Goal: Find specific page/section: Find specific page/section

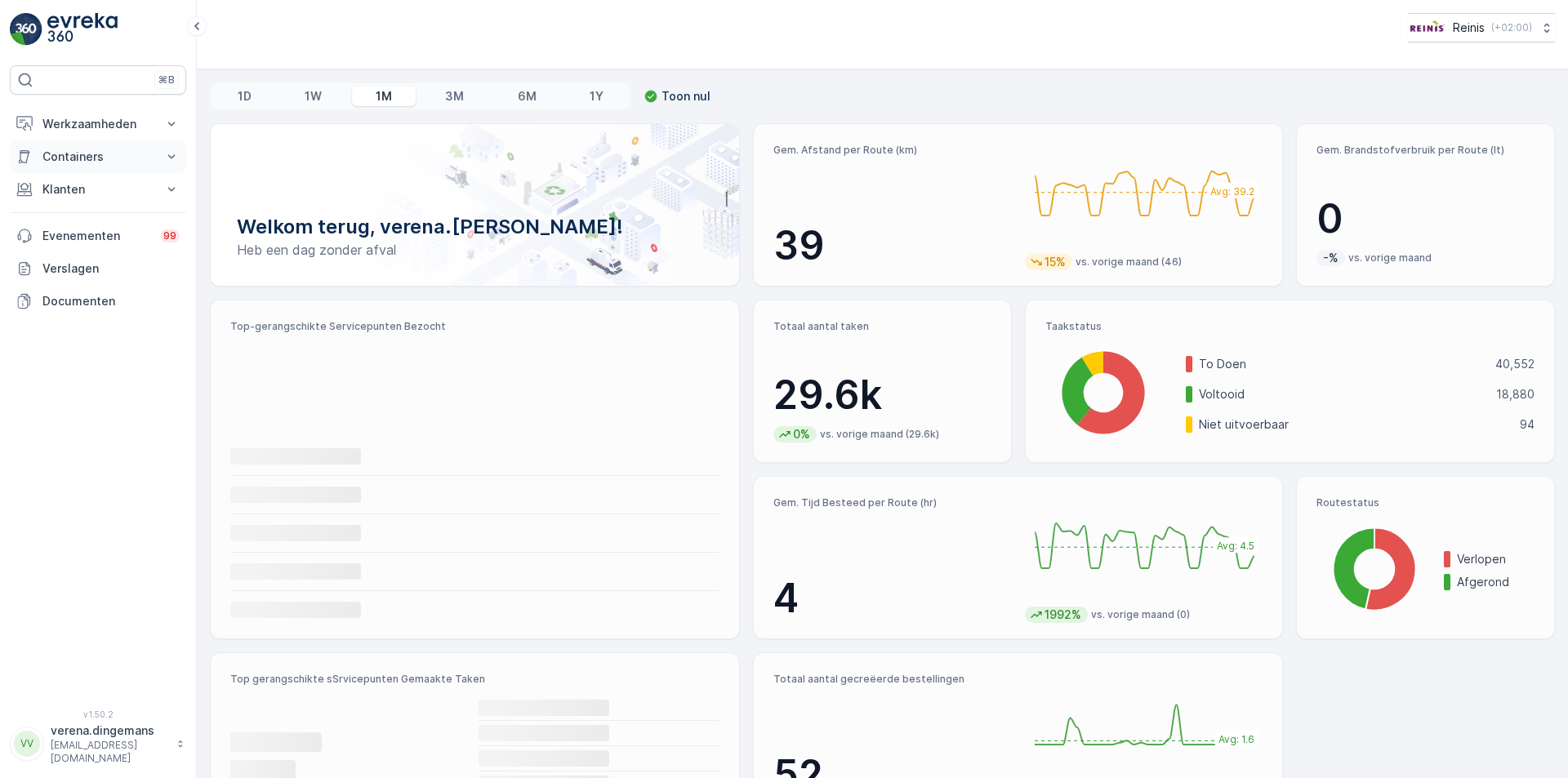
click at [108, 160] on p "Containers" at bounding box center [98, 156] width 111 height 16
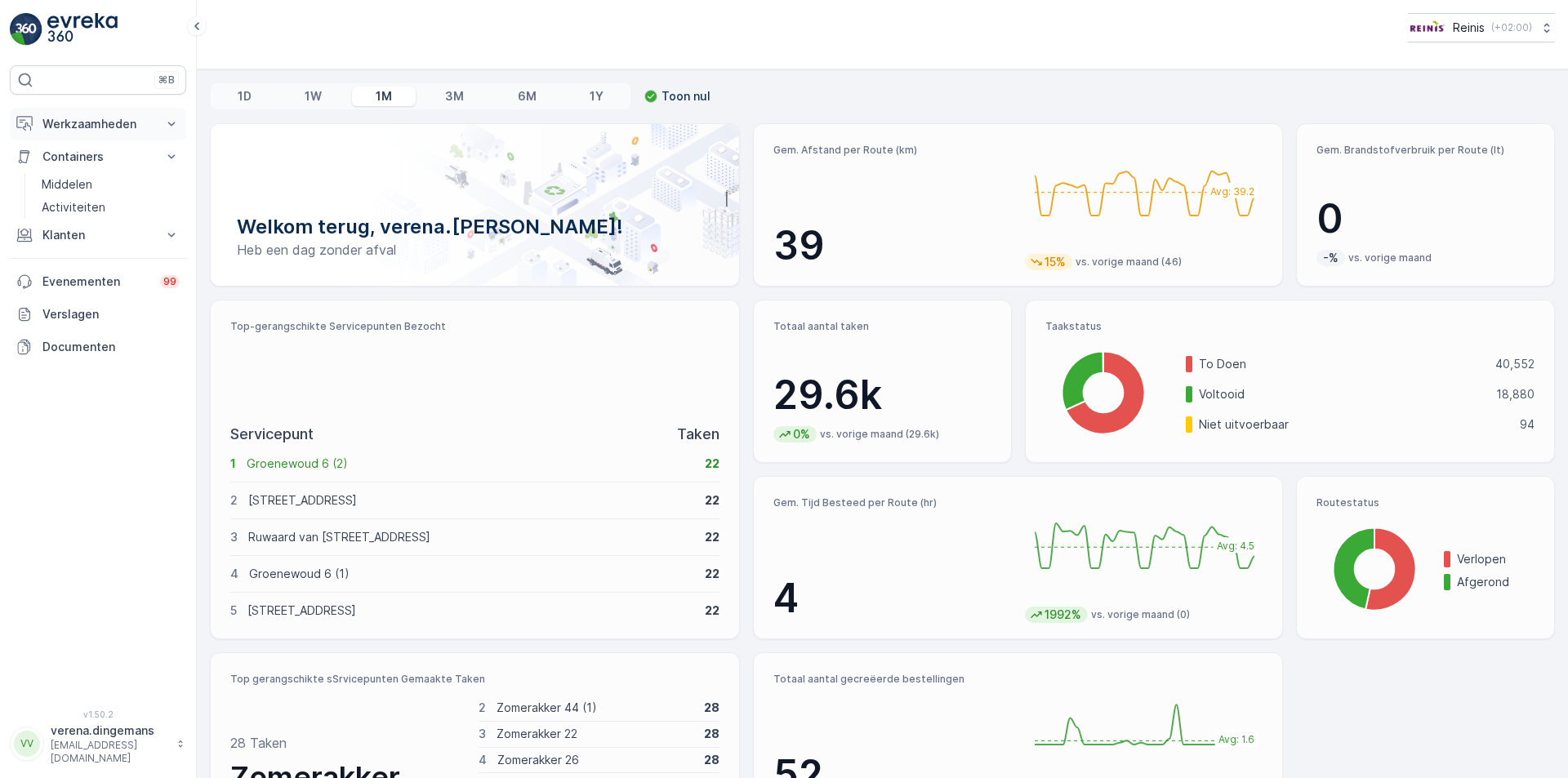
click at [105, 124] on p "Werkzaamheden" at bounding box center [98, 124] width 111 height 16
click at [62, 213] on p "Cockpit" at bounding box center [63, 220] width 43 height 16
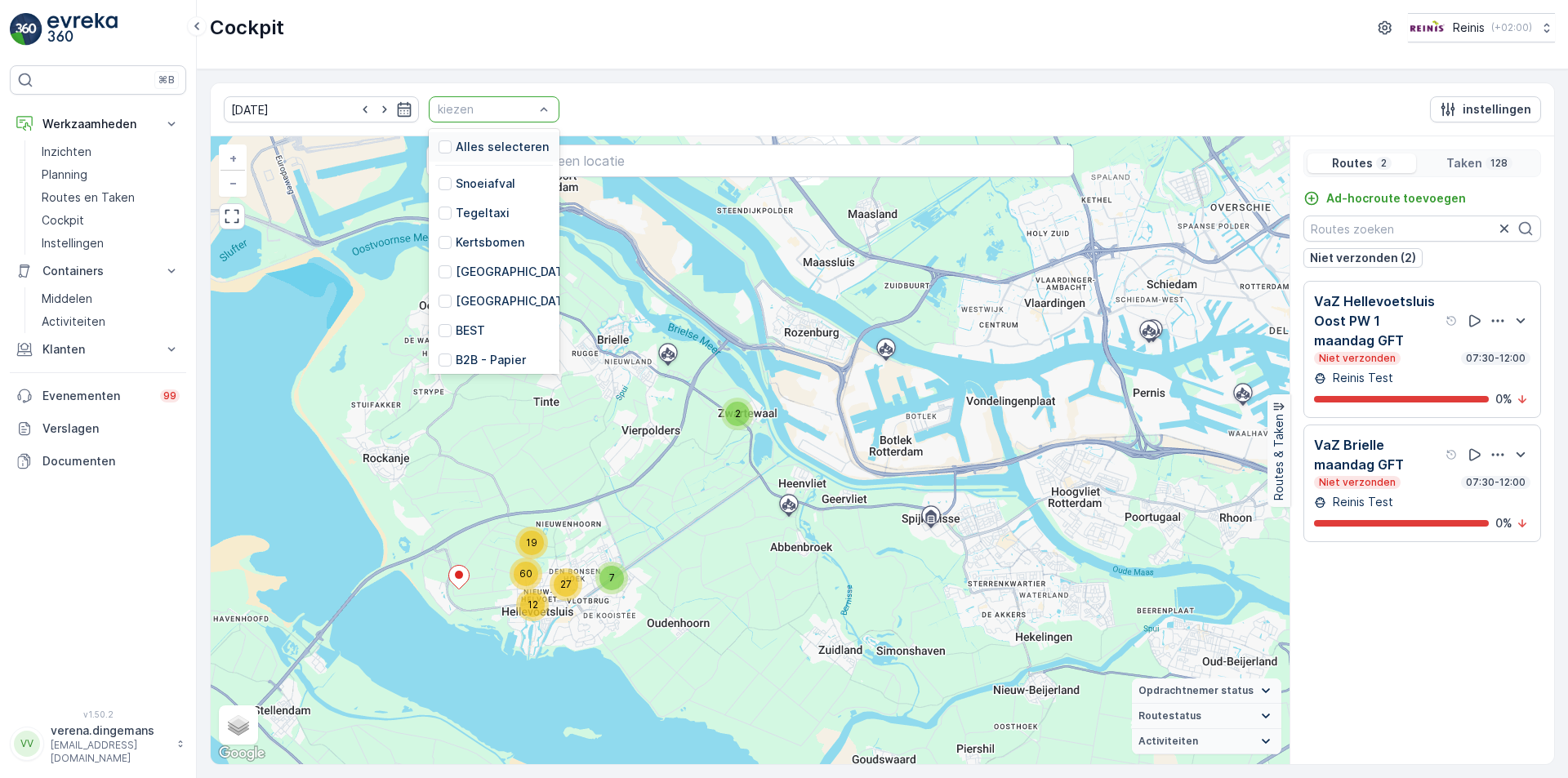
click at [439, 141] on div "Alles selecteren" at bounding box center [494, 146] width 110 height 16
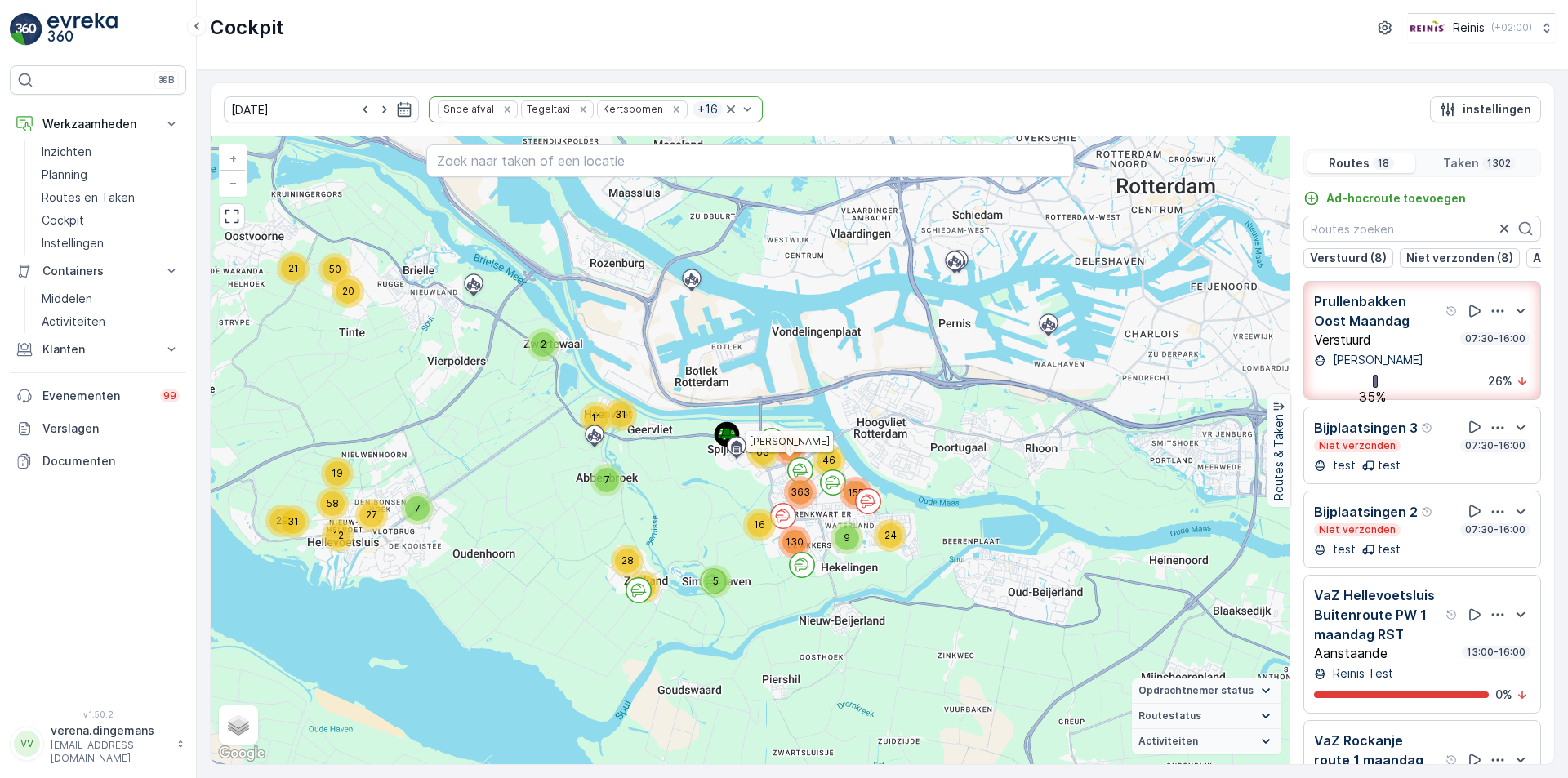
drag, startPoint x: 1027, startPoint y: 613, endPoint x: 812, endPoint y: 471, distance: 257.7
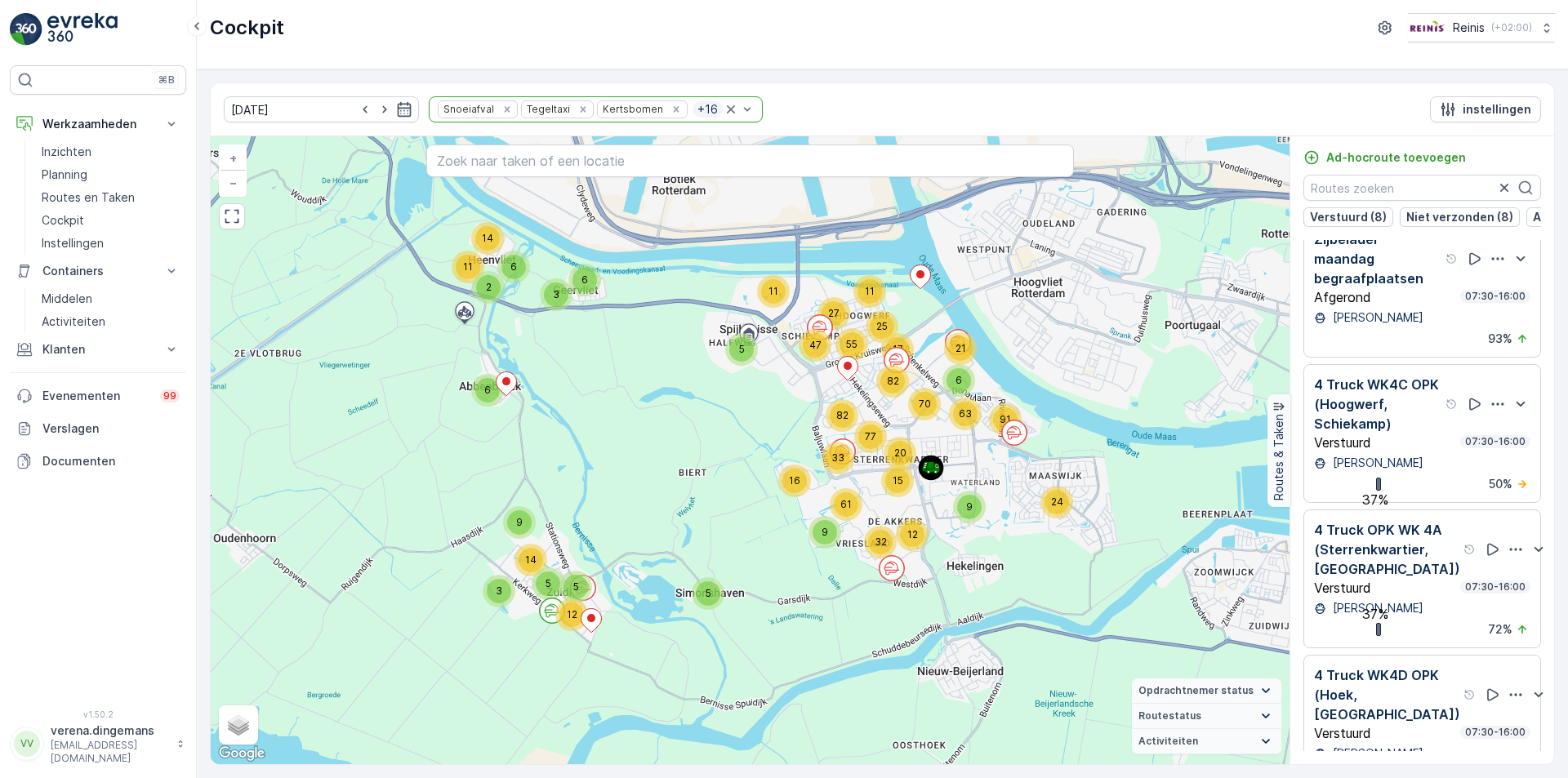
scroll to position [1205, 0]
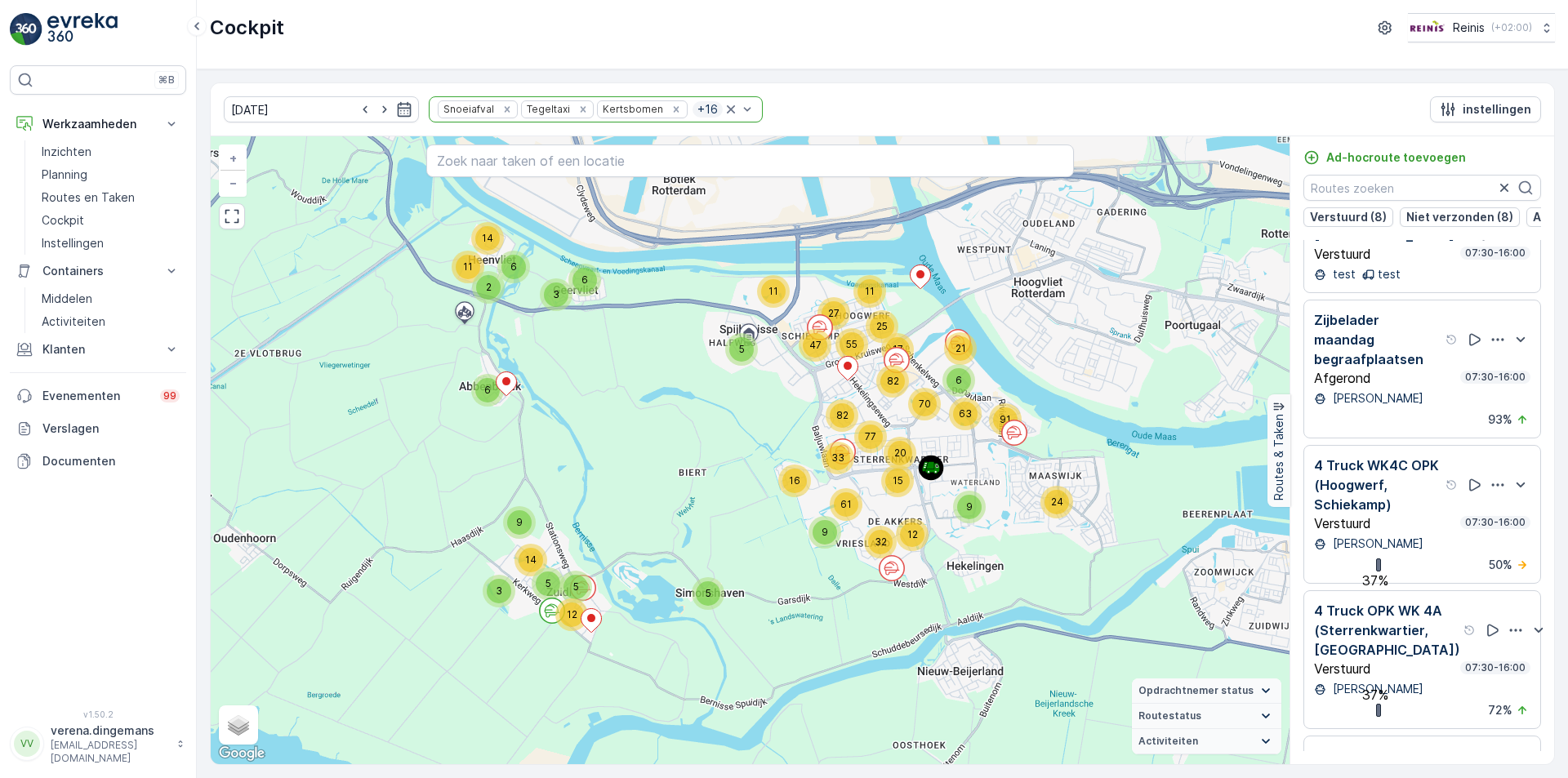
click at [1410, 407] on p "[PERSON_NAME]" at bounding box center [1377, 398] width 94 height 16
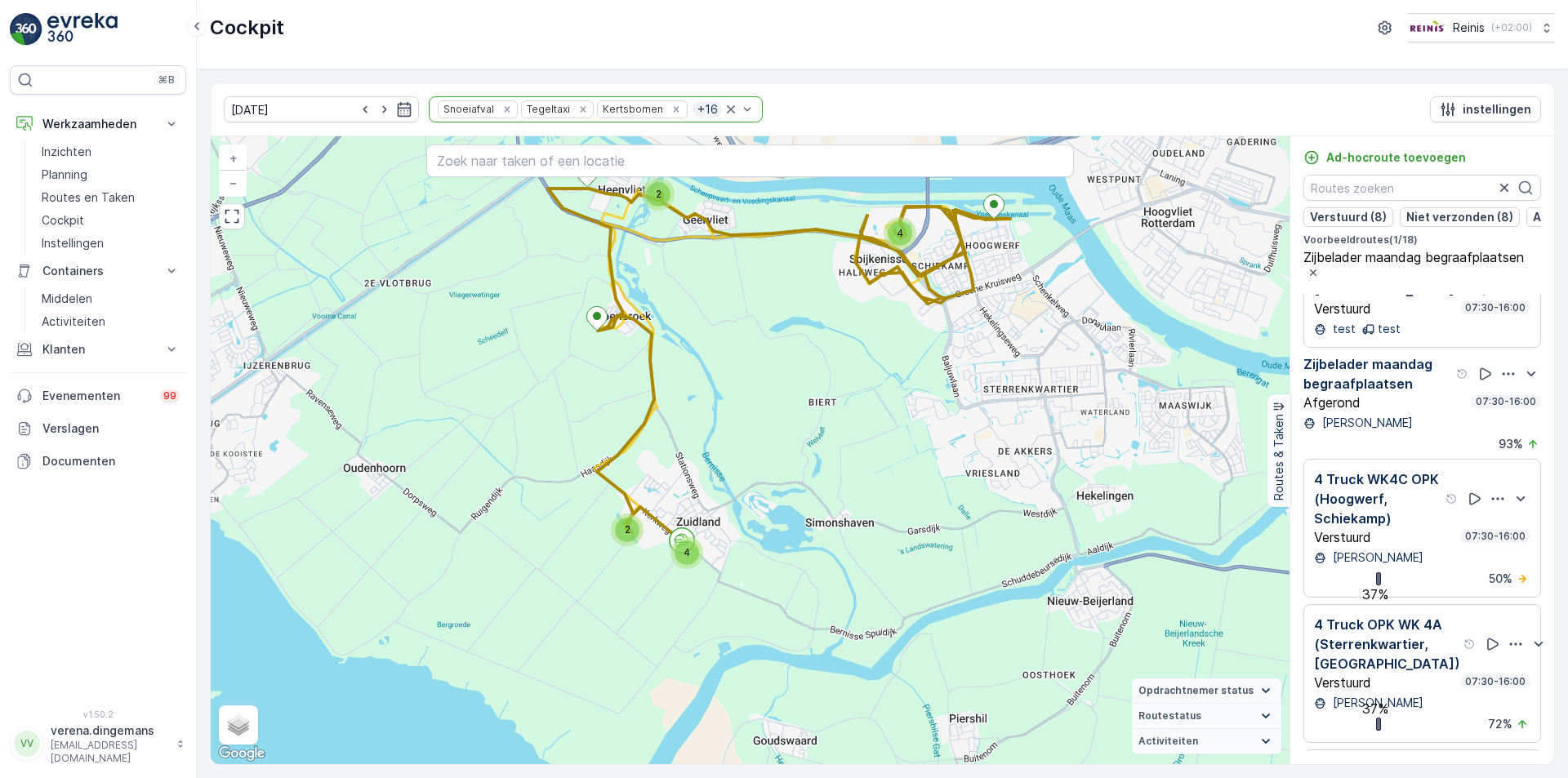
click at [1425, 453] on div "Zijbelader maandag begraafplaatsen Afgerond 07:30-16:00 [PERSON_NAME] 93 %" at bounding box center [1422, 403] width 238 height 98
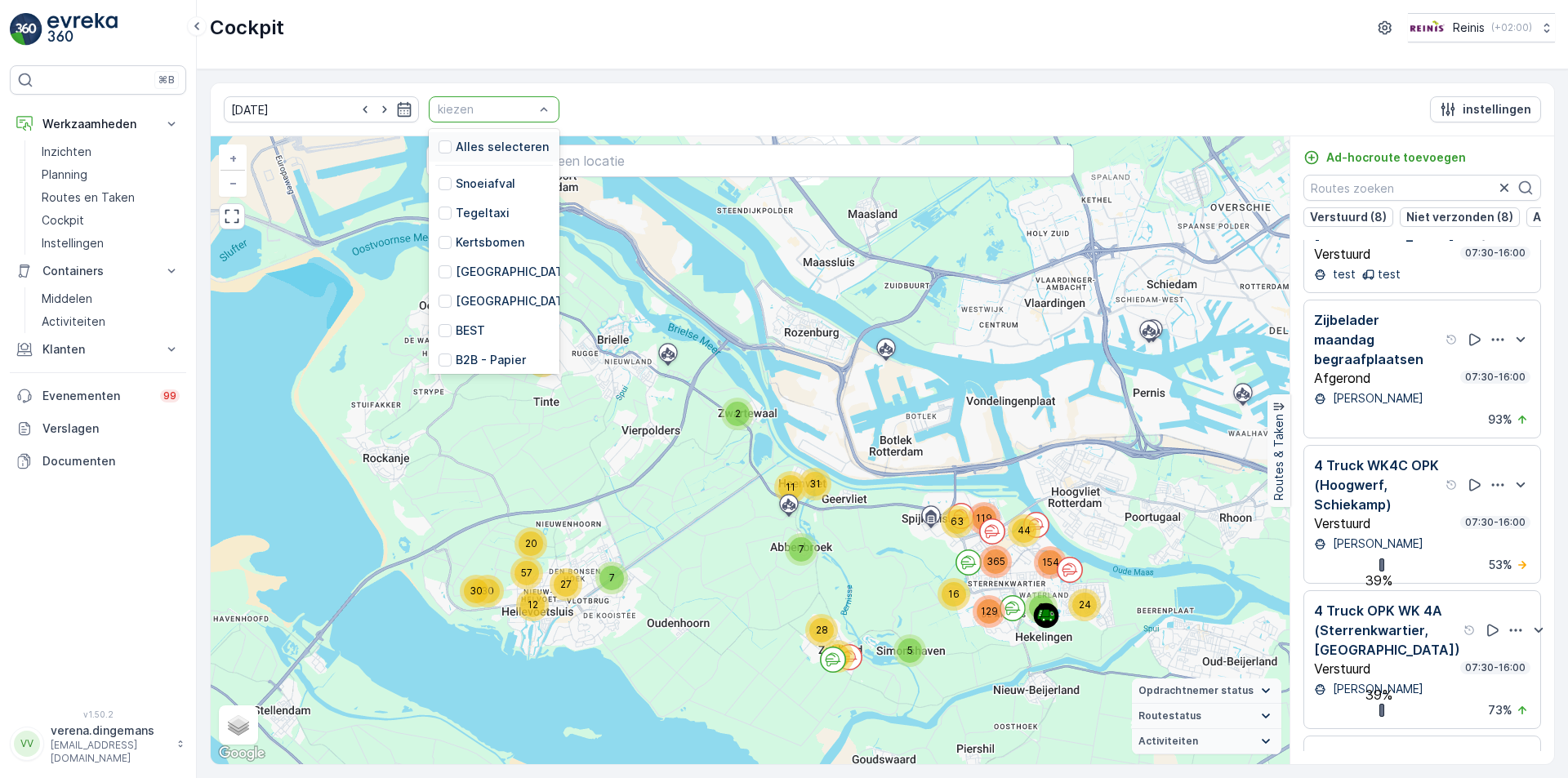
click at [490, 103] on div at bounding box center [485, 109] width 100 height 13
click at [439, 301] on div "[GEOGRAPHIC_DATA]" at bounding box center [506, 301] width 136 height 16
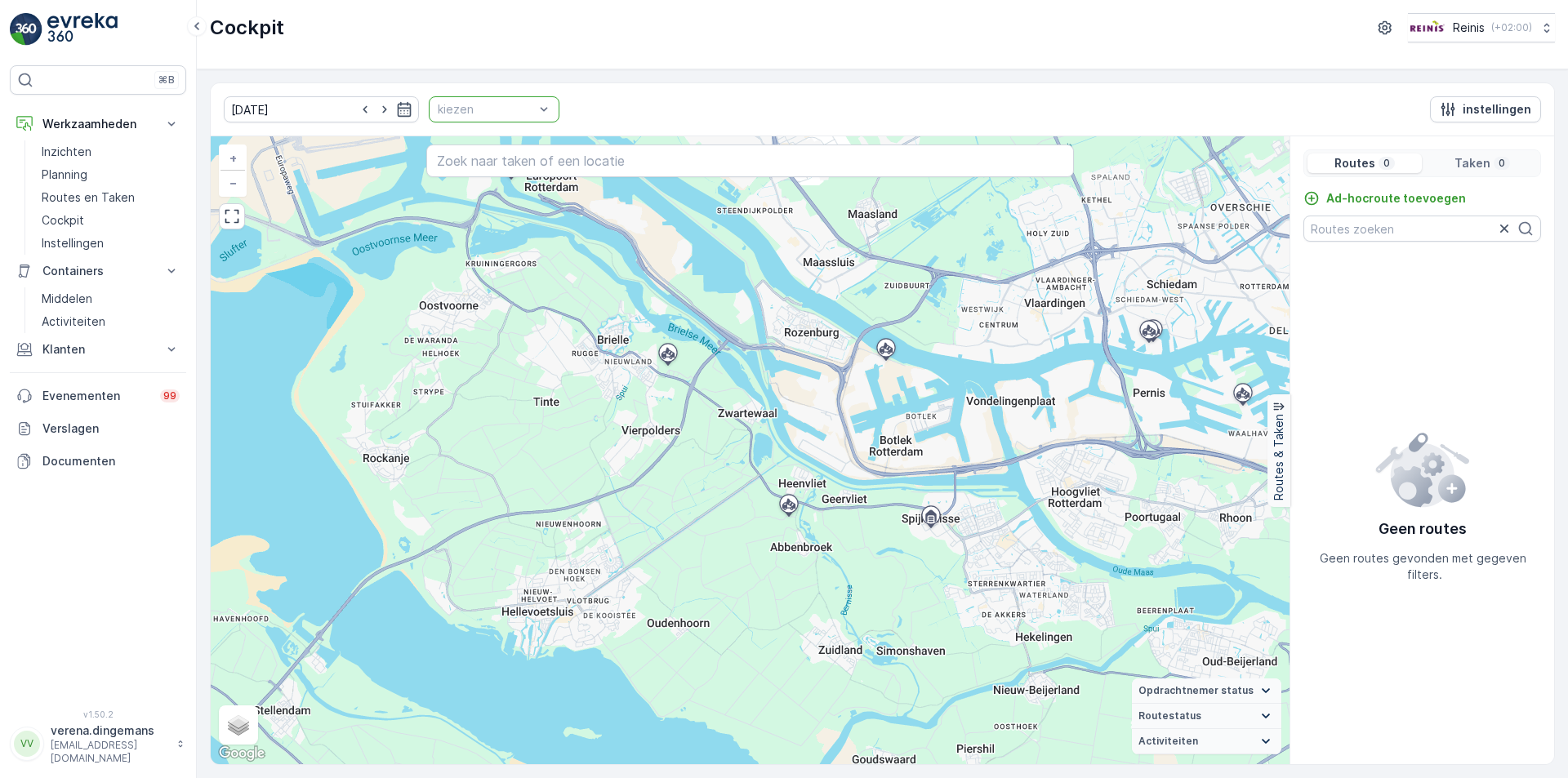
click at [514, 111] on div at bounding box center [485, 109] width 100 height 13
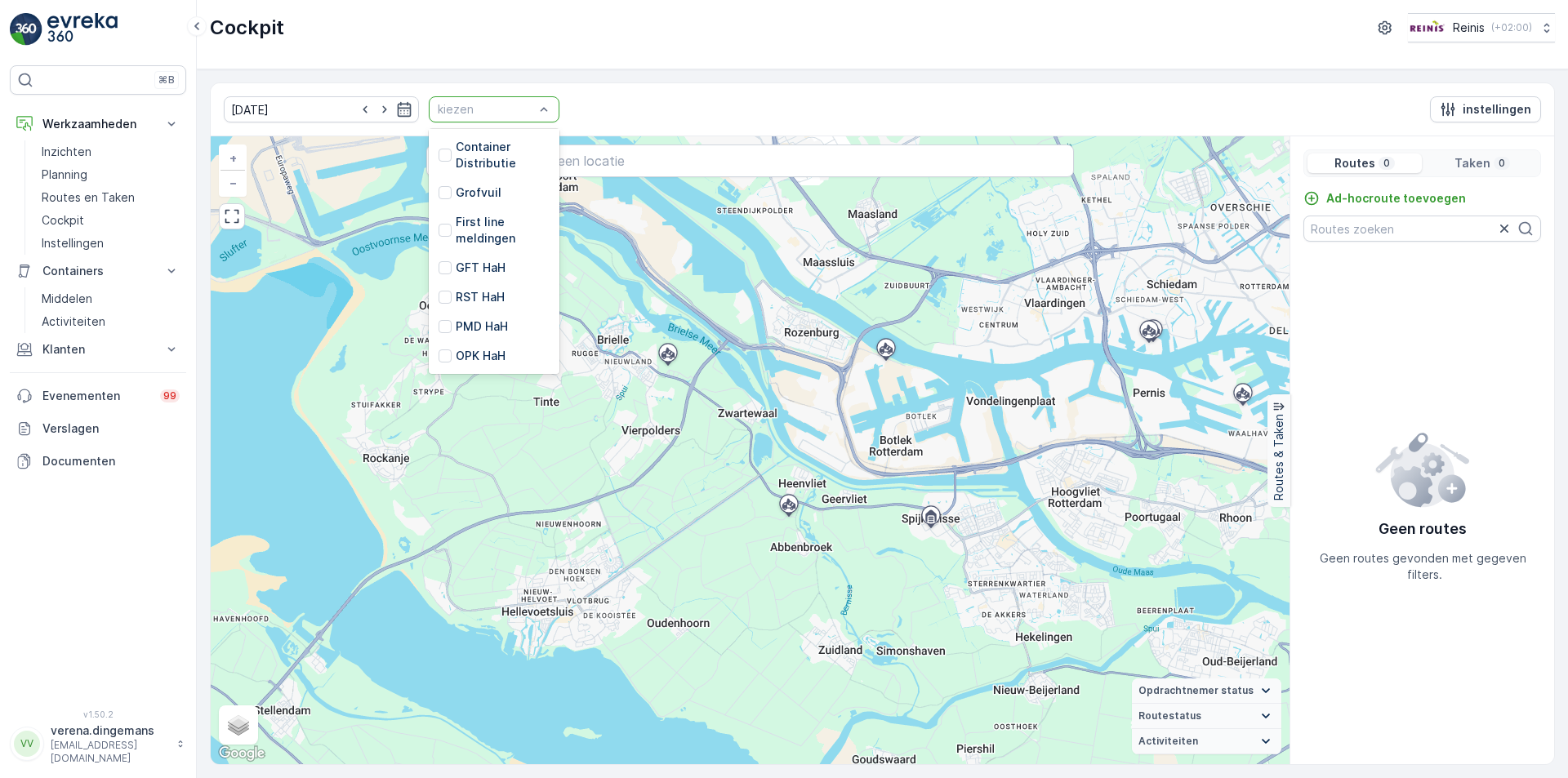
scroll to position [414, 0]
click at [429, 351] on div "OPK HaH" at bounding box center [494, 356] width 130 height 29
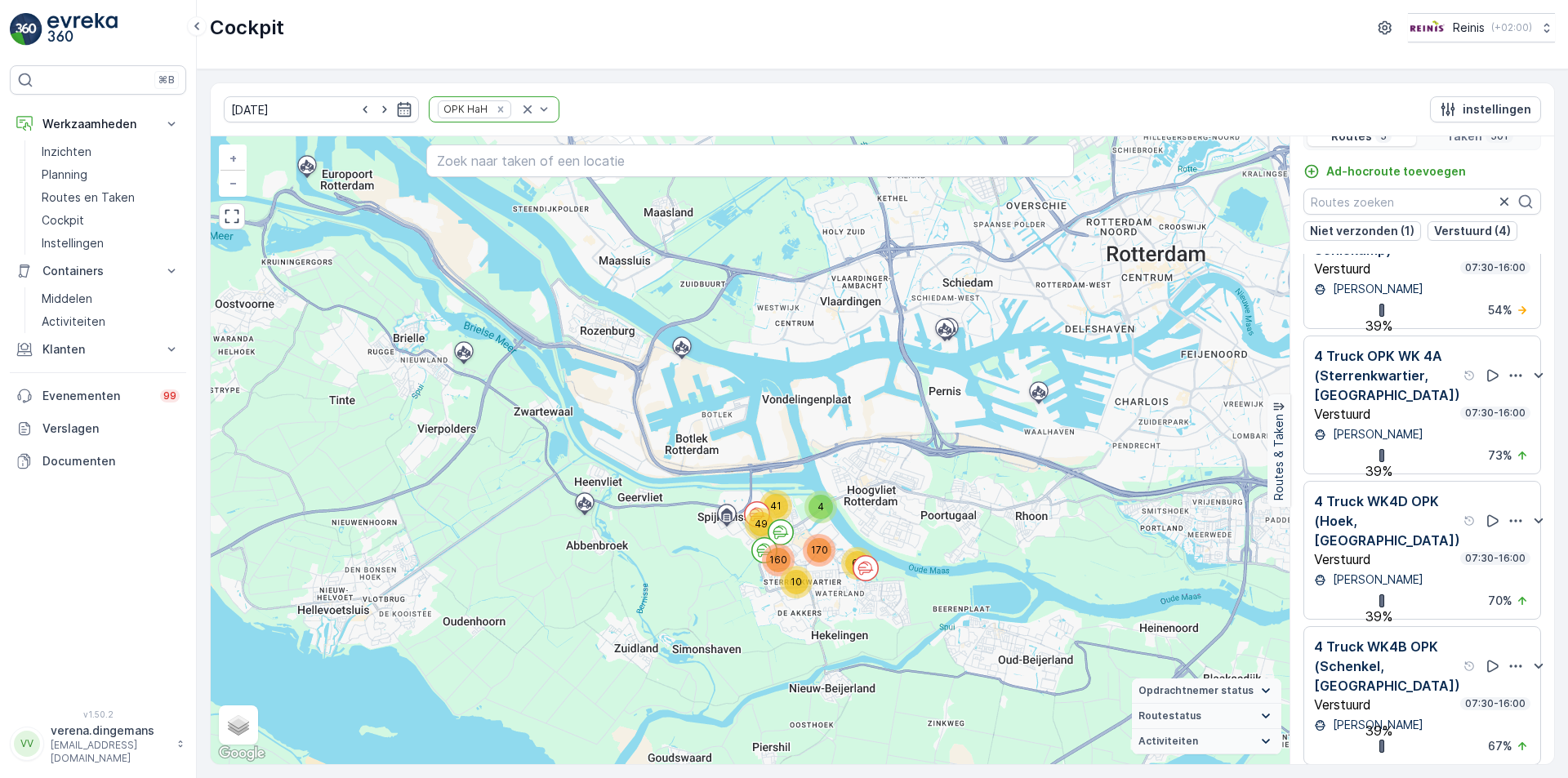
scroll to position [41, 0]
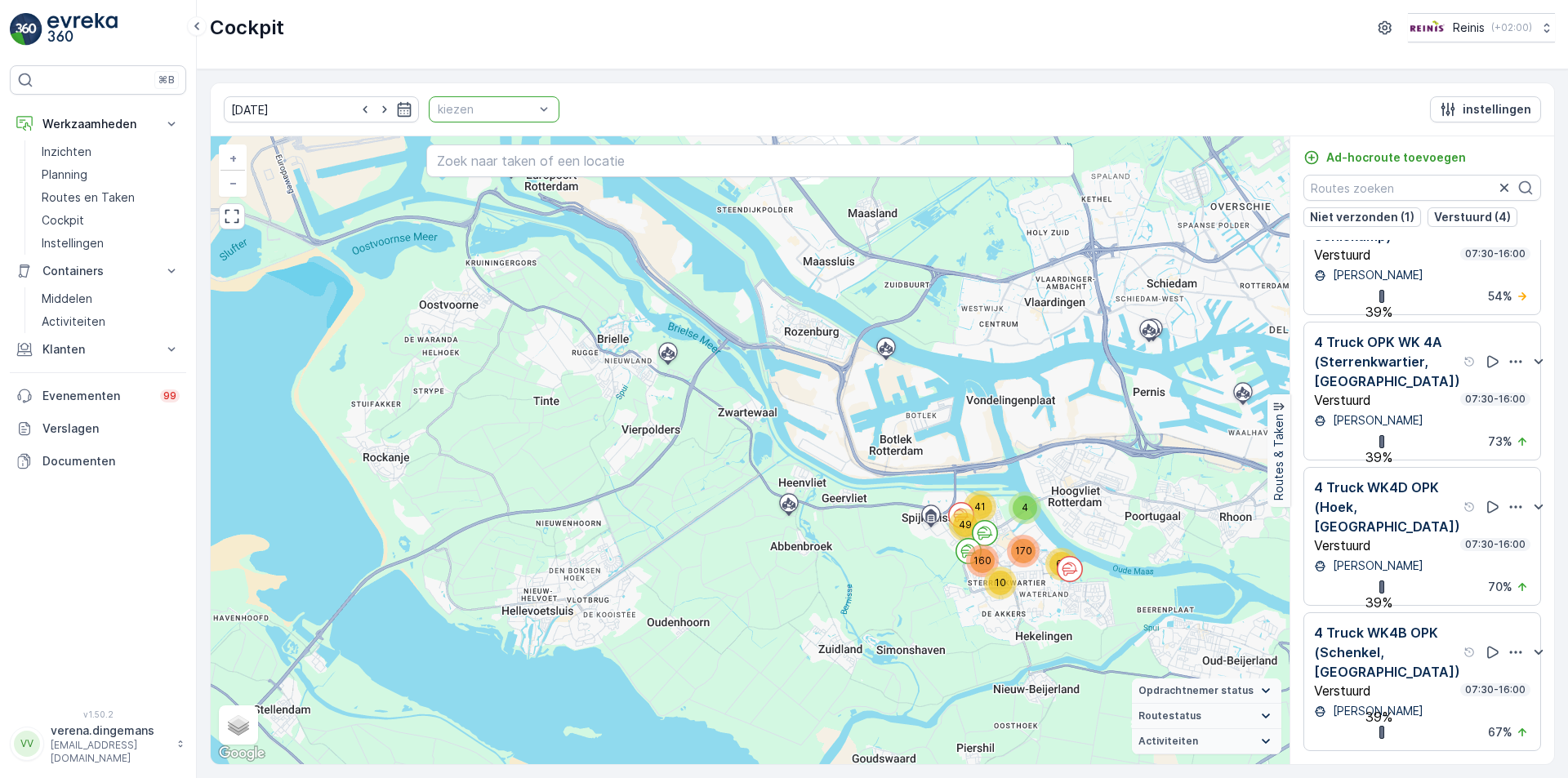
click at [536, 121] on div at bounding box center [543, 109] width 16 height 25
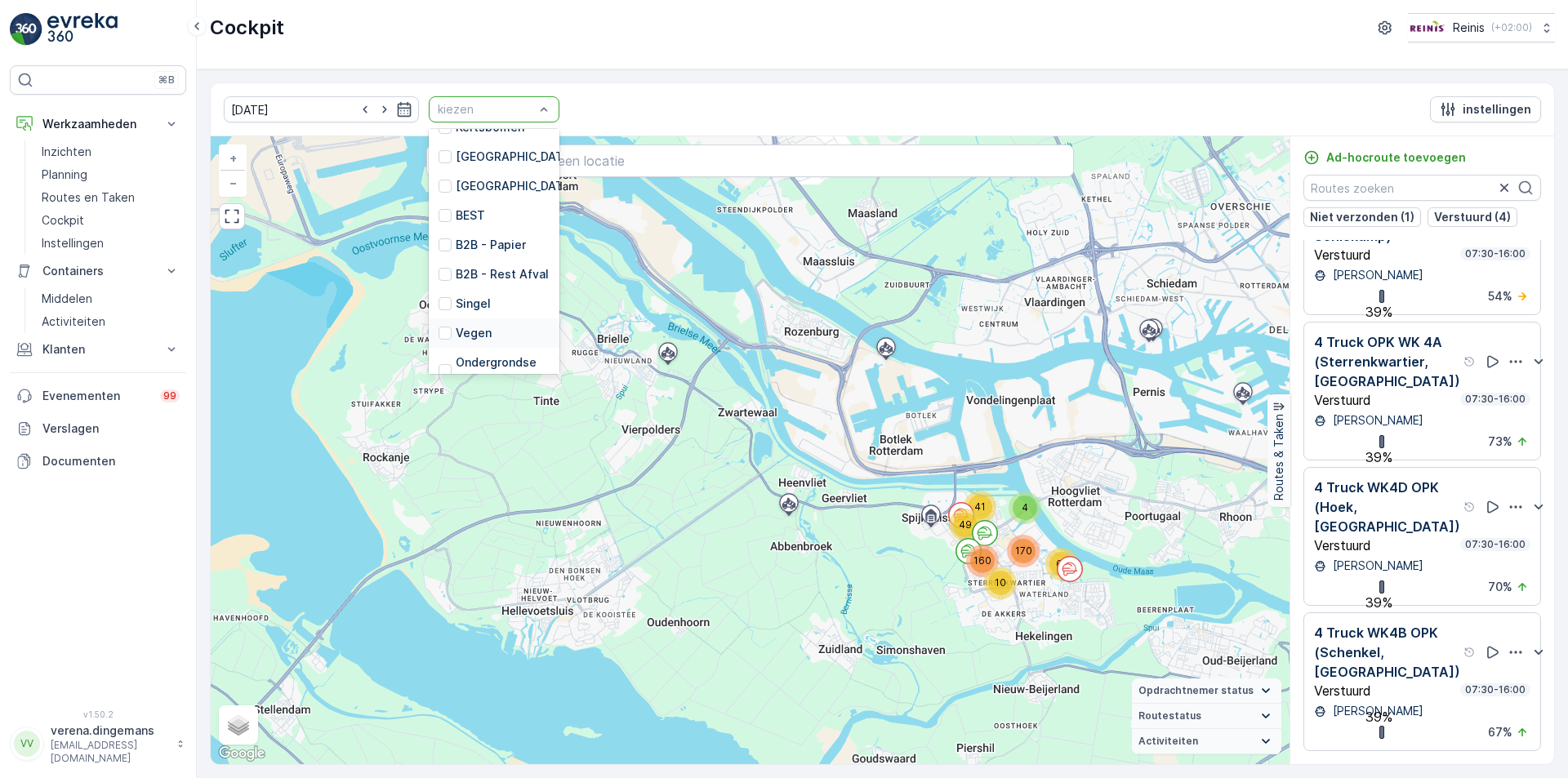
scroll to position [88, 0]
click at [439, 273] on div at bounding box center [445, 273] width 13 height 13
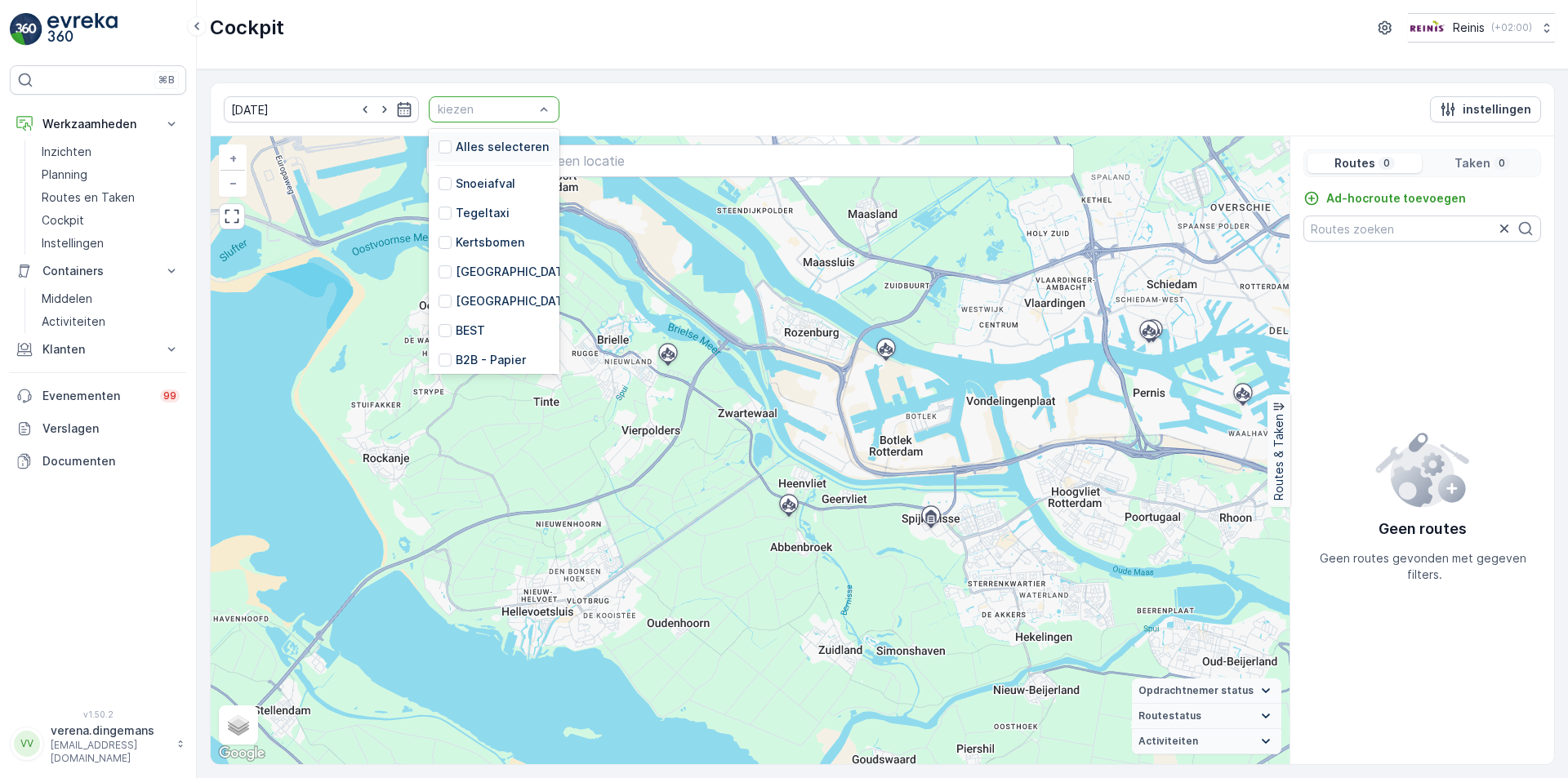
click at [439, 142] on div "Alles selecteren" at bounding box center [494, 146] width 110 height 16
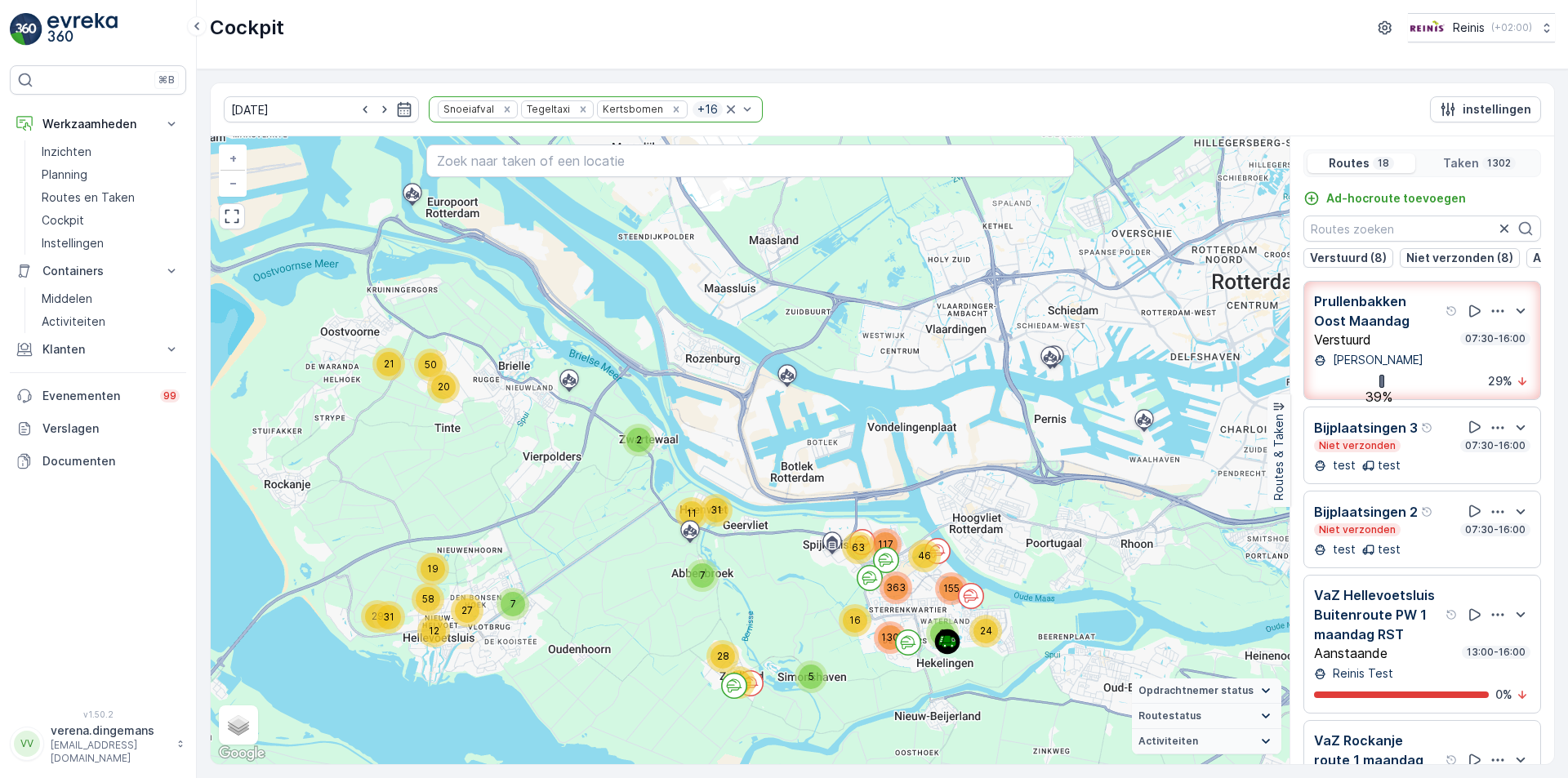
click at [674, 110] on icon "Remove Kertsbomen" at bounding box center [676, 109] width 6 height 6
click at [559, 111] on div "Snoeiafval Tegeltaxi Prullenbakken [GEOGRAPHIC_DATA] + 14" at bounding box center [675, 108] width 491 height 26
click at [499, 110] on div "Remove Snoeiafval" at bounding box center [507, 109] width 18 height 13
click at [494, 112] on icon "Remove Tegeltaxi" at bounding box center [500, 109] width 11 height 11
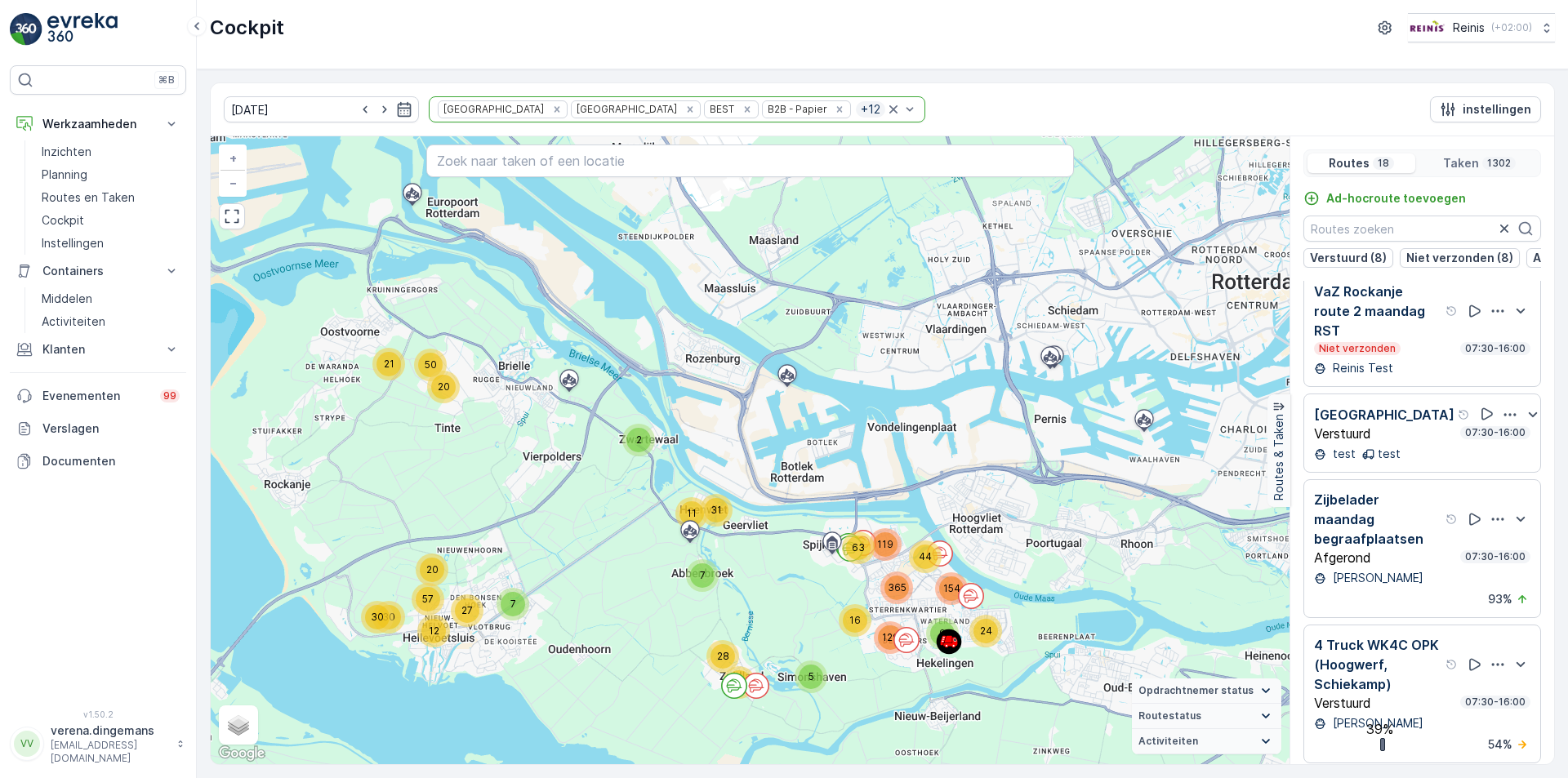
scroll to position [1143, 0]
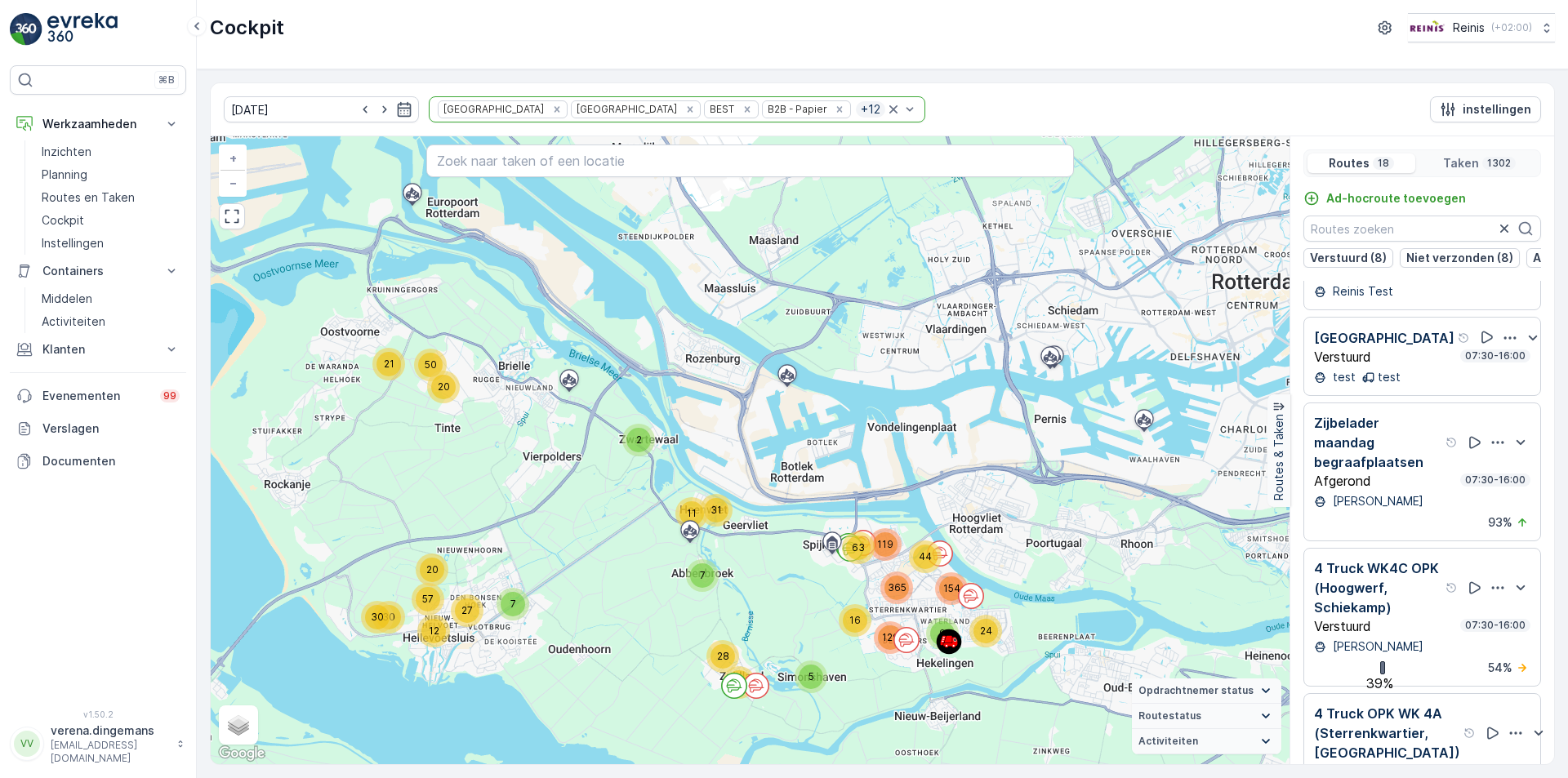
click at [1405, 472] on p "Zijbelader maandag begraafplaatsen" at bounding box center [1378, 442] width 128 height 59
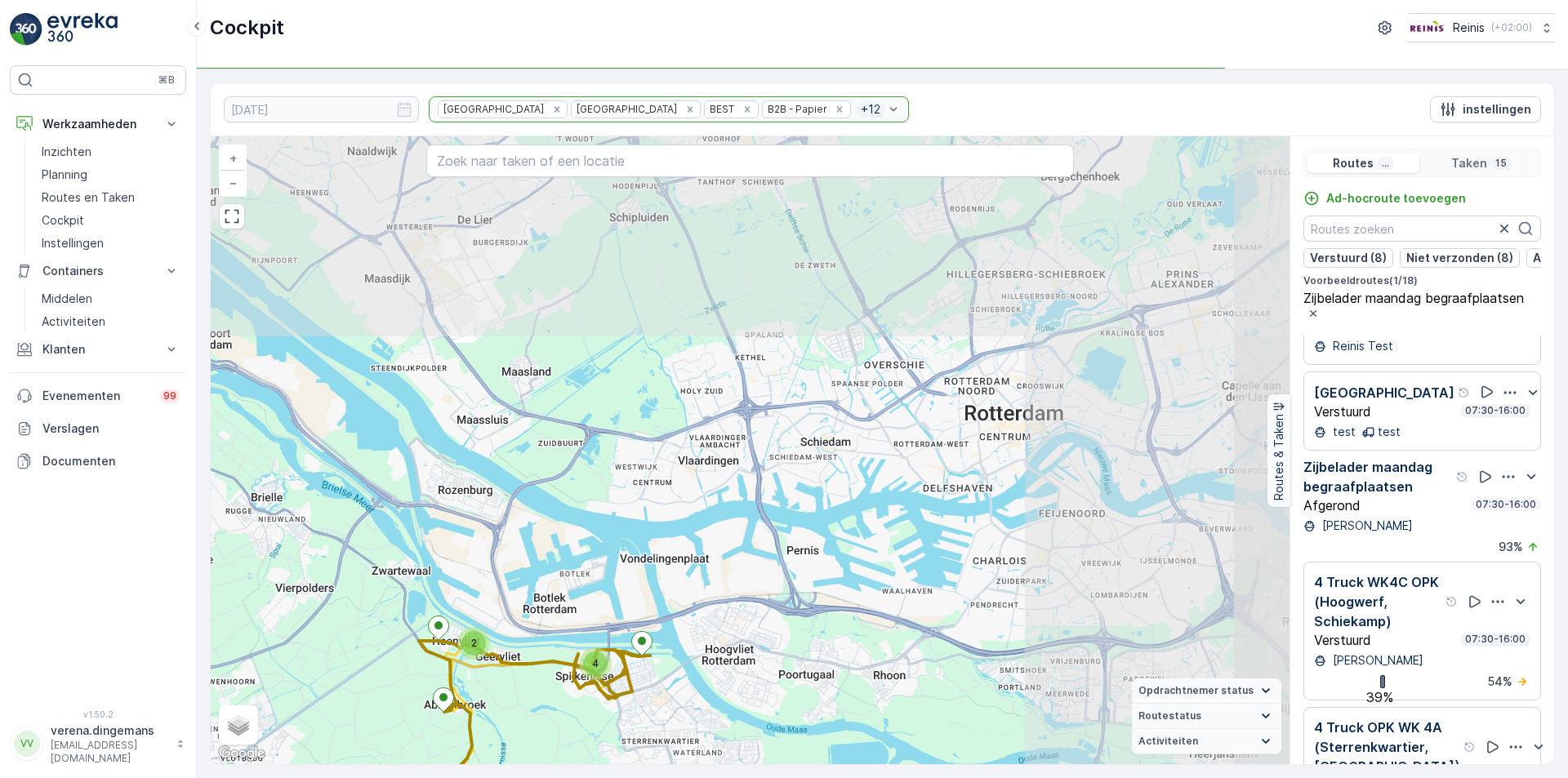
drag, startPoint x: 603, startPoint y: 646, endPoint x: 591, endPoint y: 723, distance: 77.9
click at [591, 723] on div "2 4 6 + − Satelliet stappenplan Terrein Hybride Leaflet Sneltoetsen Kaartgegeve…" at bounding box center [751, 450] width 1079 height 628
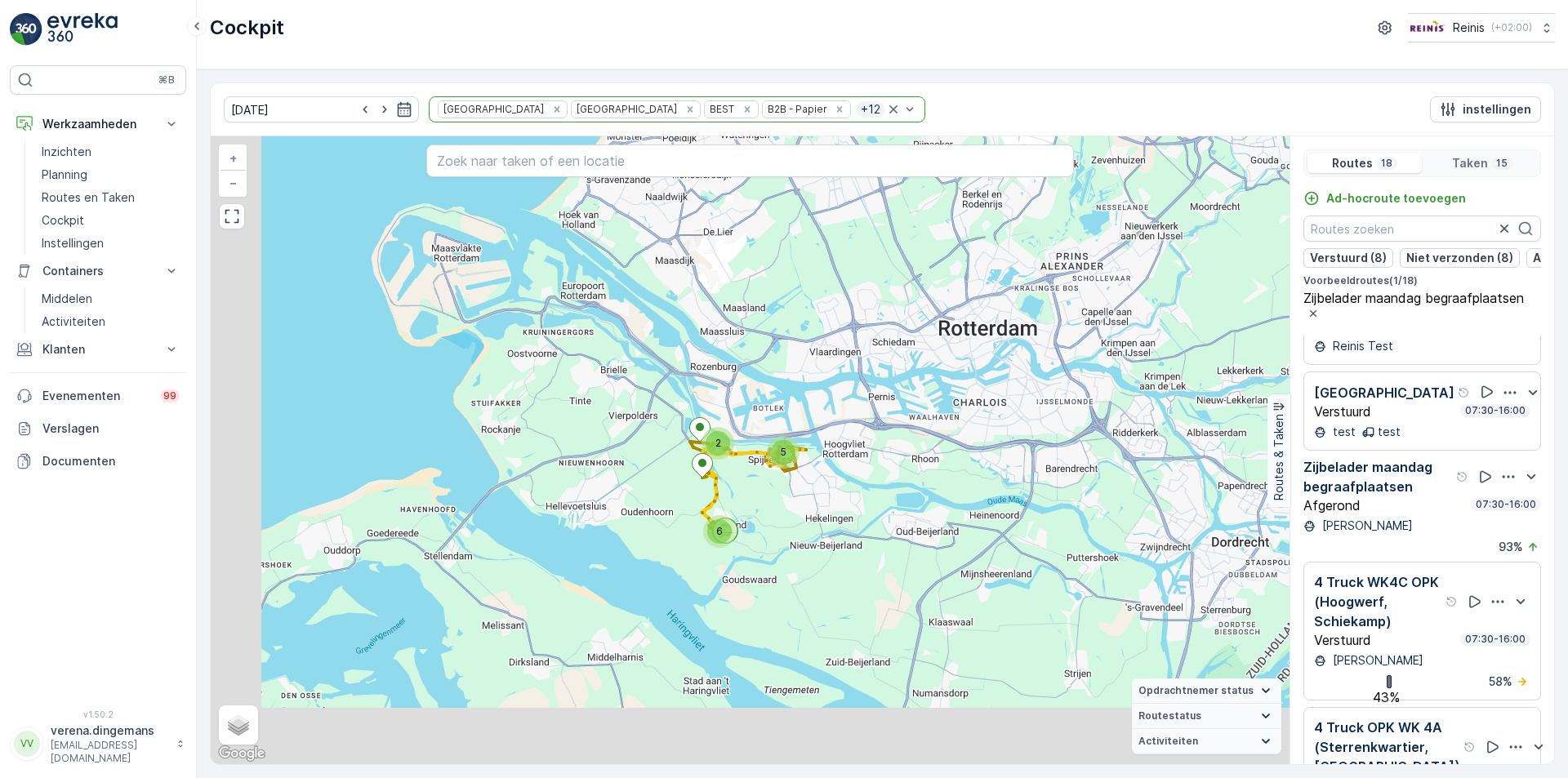
drag, startPoint x: 892, startPoint y: 529, endPoint x: 972, endPoint y: 436, distance: 122.7
click at [972, 436] on div "2 5 6 + − Satelliet stappenplan Terrein Hybride Leaflet Sneltoetsen Kaartgegeve…" at bounding box center [751, 450] width 1079 height 628
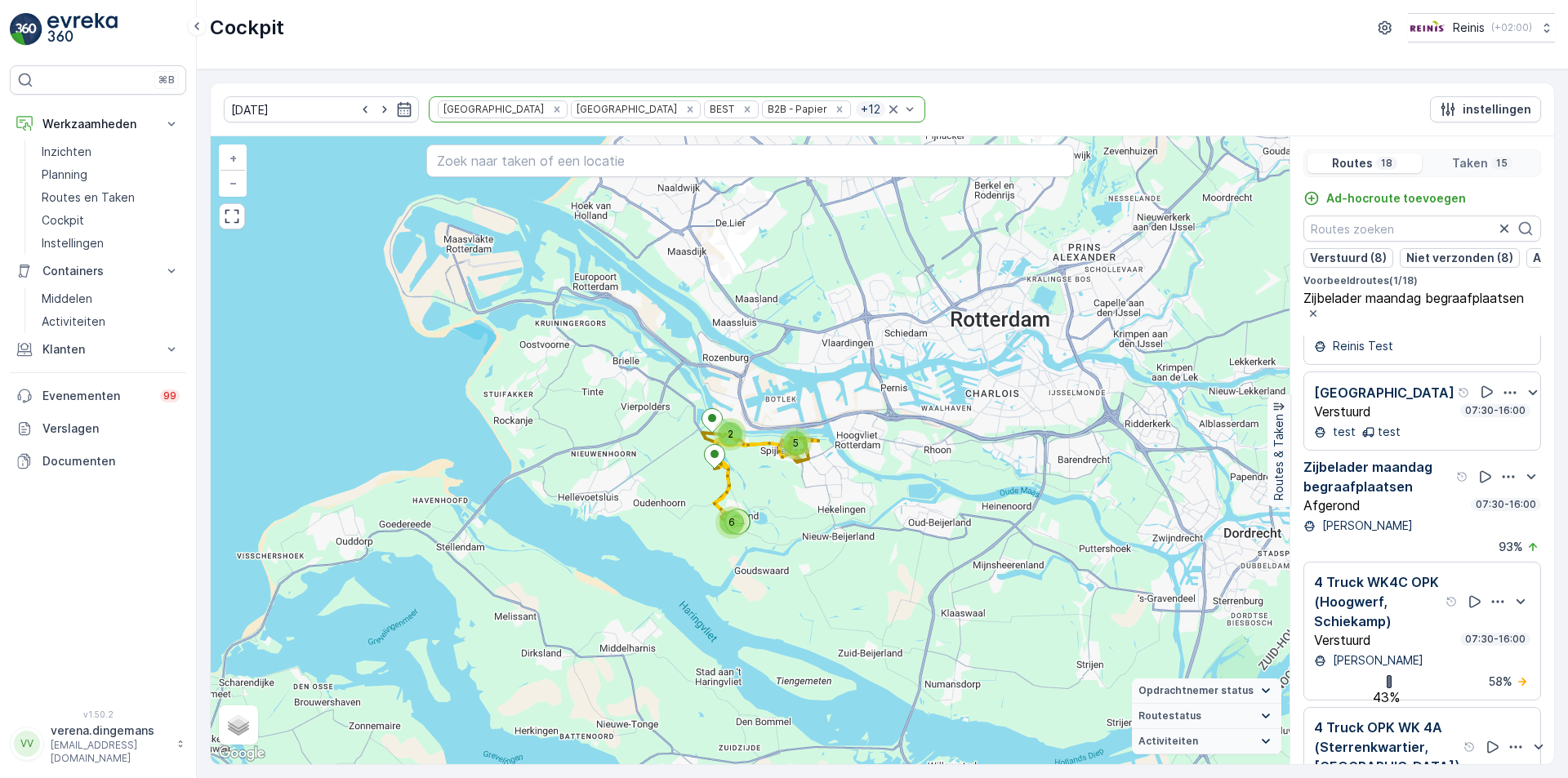
click at [1402, 496] on p "Zijbelader maandag begraafplaatsen" at bounding box center [1378, 477] width 149 height 39
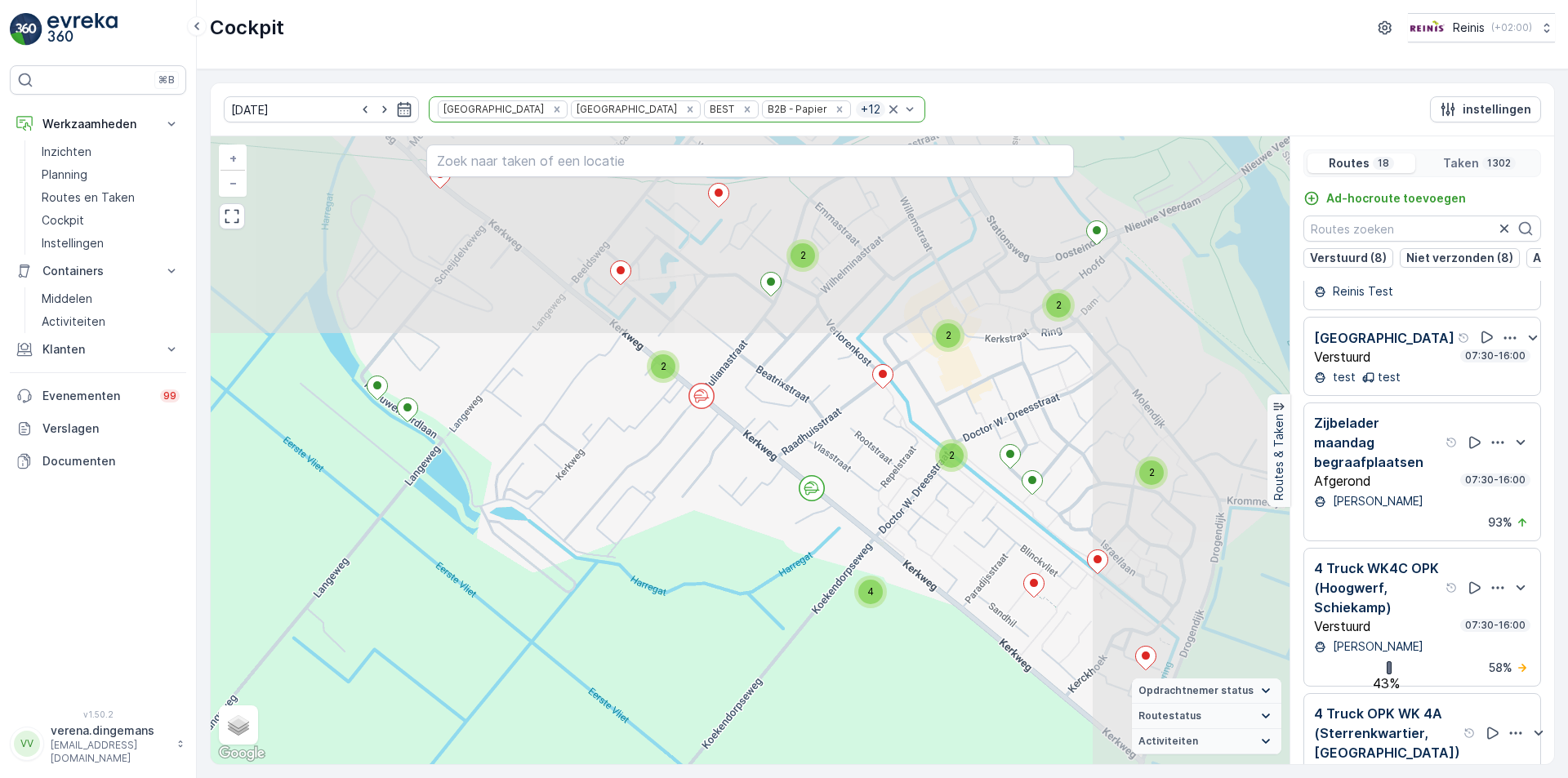
drag, startPoint x: 940, startPoint y: 507, endPoint x: 733, endPoint y: 713, distance: 292.0
click at [733, 713] on div "2 2 2 3 2 3 2 2 3 3 2 2 2 3 5 4 13 2 2 6 2 2 2 3 2 3 3 3 2 2 2 2 2 2 2 2 2 2 2 …" at bounding box center [751, 450] width 1079 height 628
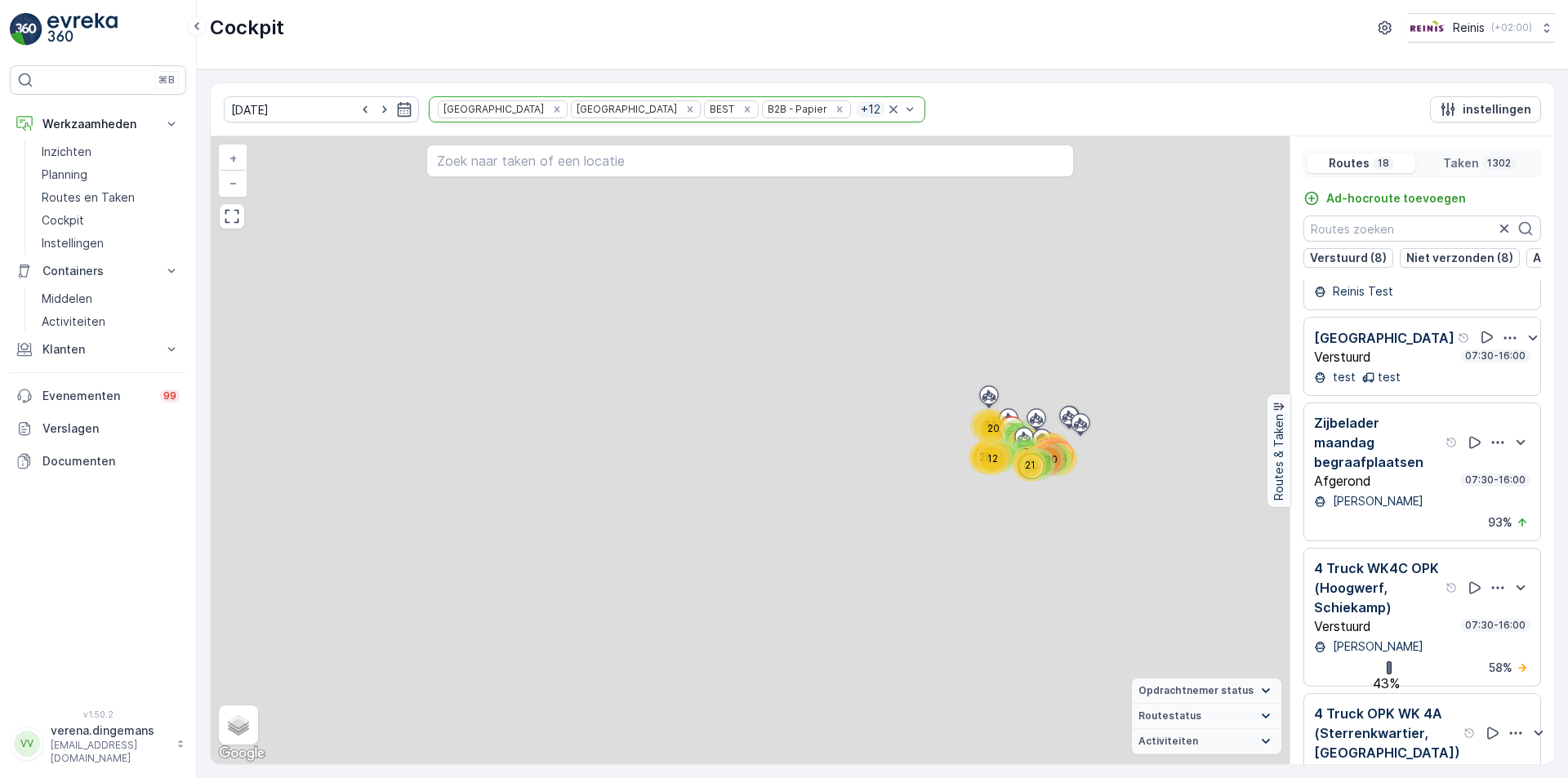
drag, startPoint x: 718, startPoint y: 506, endPoint x: 539, endPoint y: 584, distance: 195.3
click at [539, 584] on div "2 2 2 3 2 3 2 2 3 3 2 2 2 3 5 4 13 2 2 6 2 2 2 3 2 3 3 3 2 2 2 2 2 2 2 2 2 2 2 …" at bounding box center [751, 450] width 1079 height 628
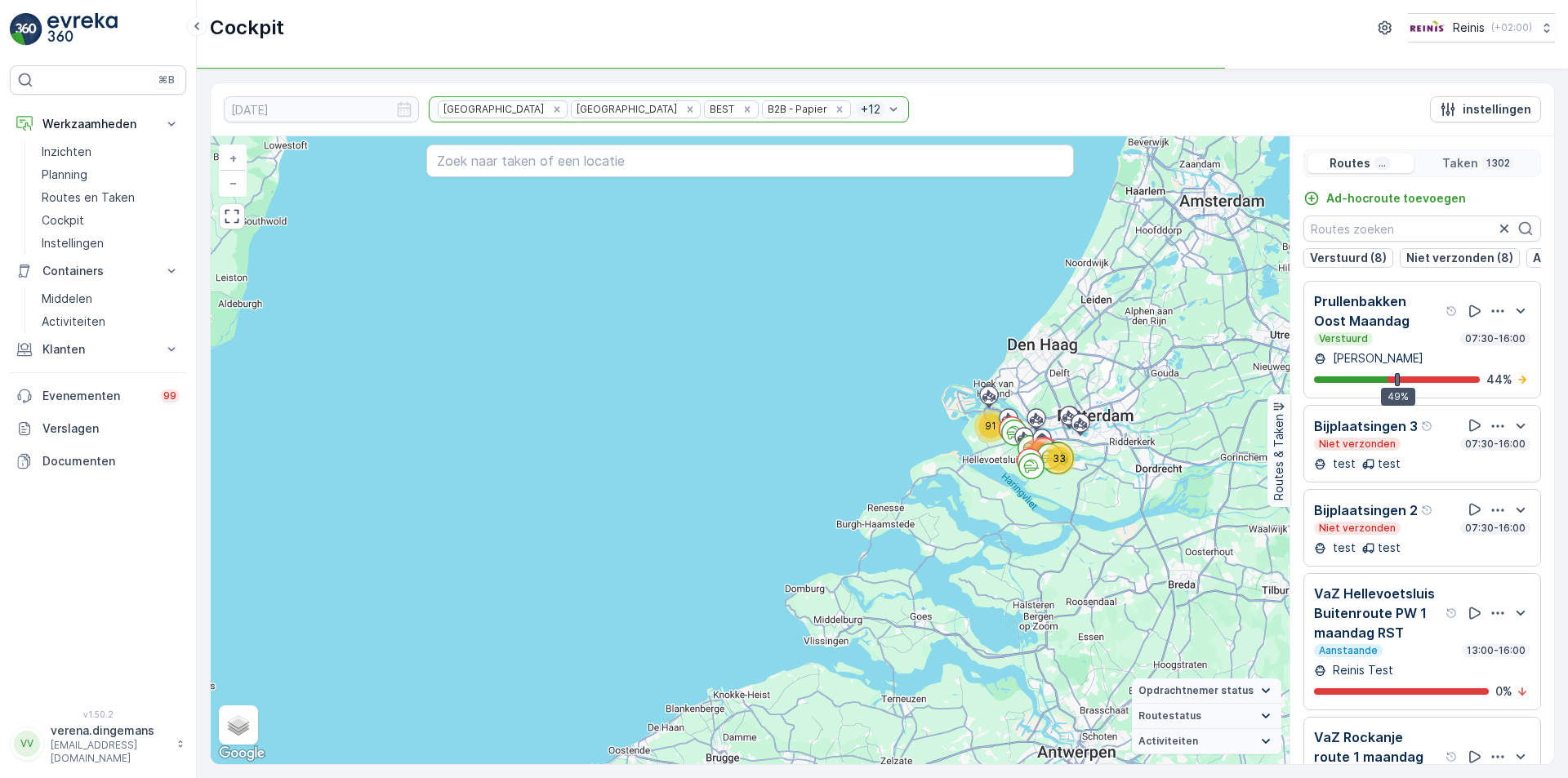
scroll to position [1143, 0]
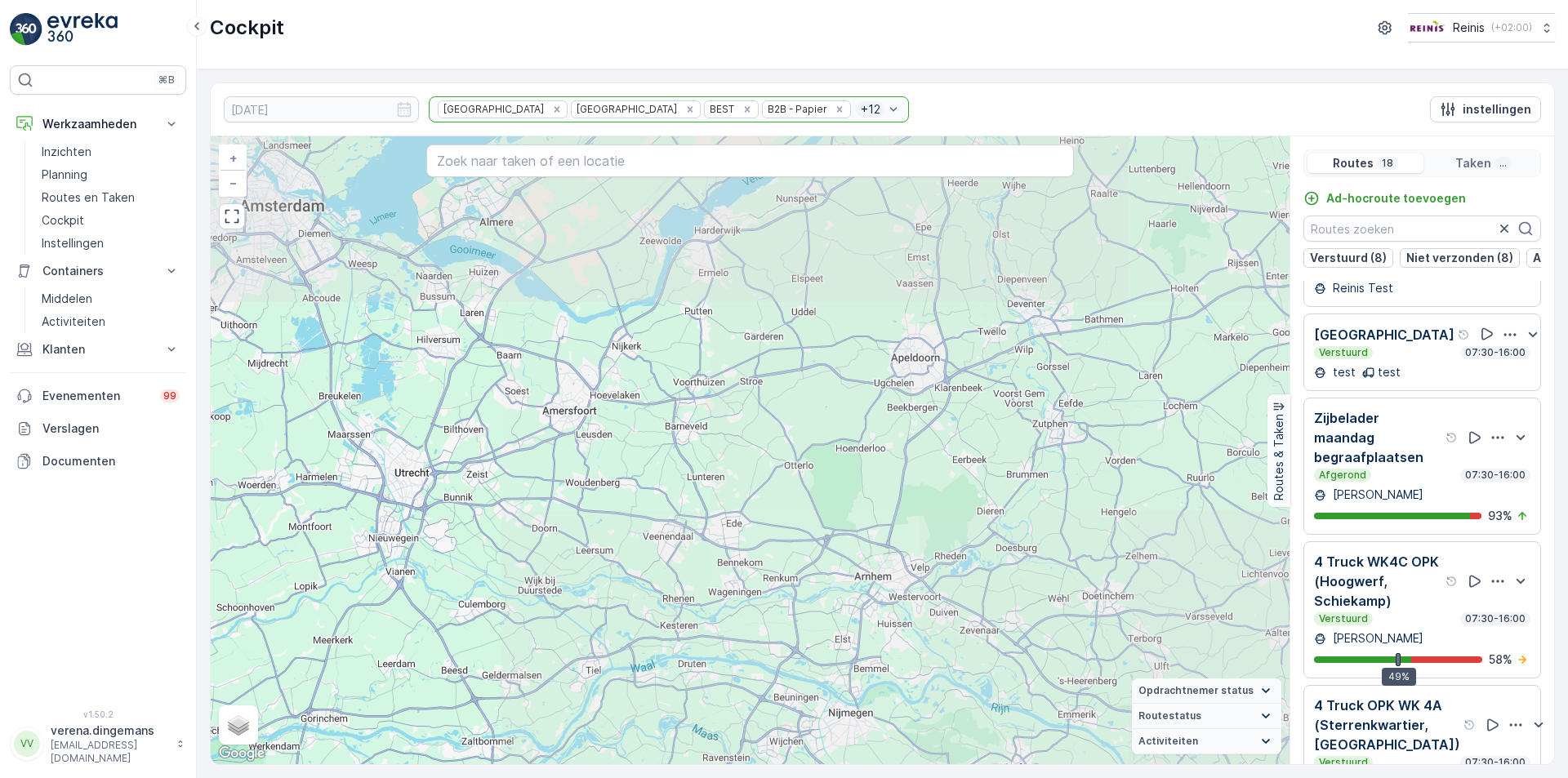
click at [1182, 458] on div "91 33 183 51 890 54 + − Satelliet stappenplan Terrein Hybride Leaflet Sneltoets…" at bounding box center [751, 450] width 1079 height 628
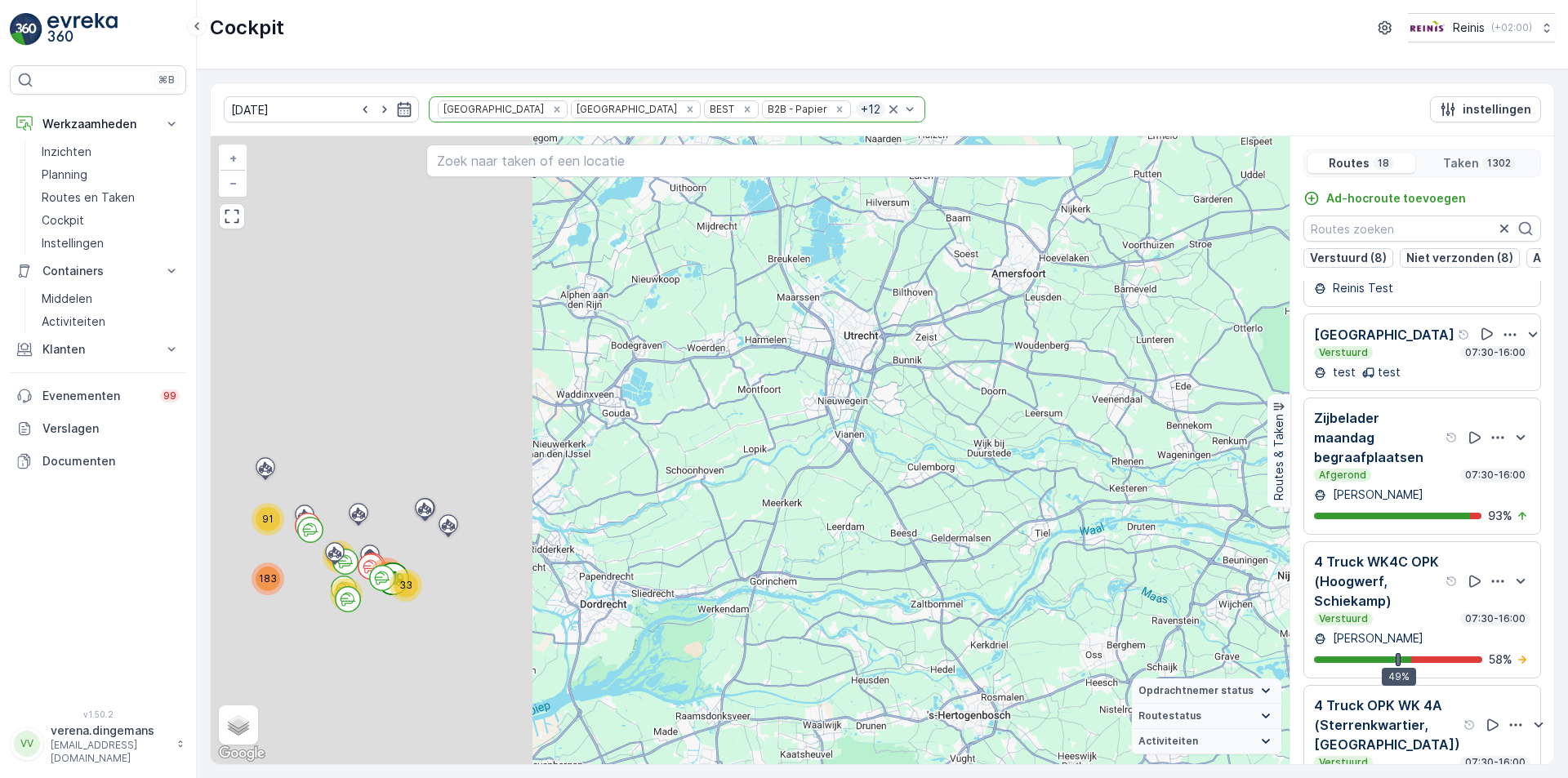
click at [1406, 467] on p "Zijbelader maandag begraafplaatsen" at bounding box center [1378, 438] width 128 height 59
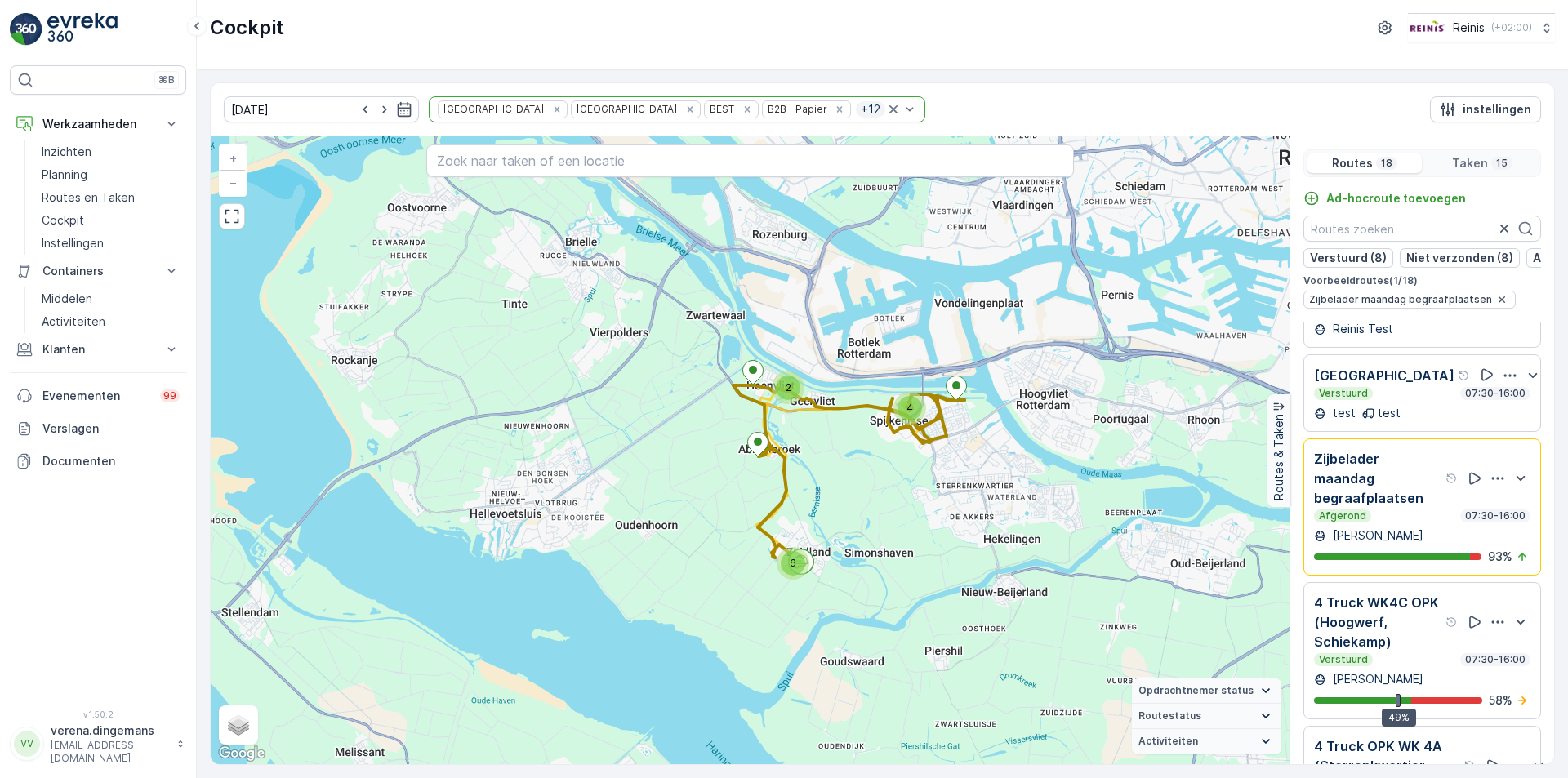
drag, startPoint x: 1035, startPoint y: 400, endPoint x: 935, endPoint y: 491, distance: 135.2
click at [935, 491] on div "2 4 6 + − Satelliet stappenplan Terrein Hybride Leaflet Sneltoetsen Kaartgegeve…" at bounding box center [751, 450] width 1079 height 628
